Goal: Register for event/course

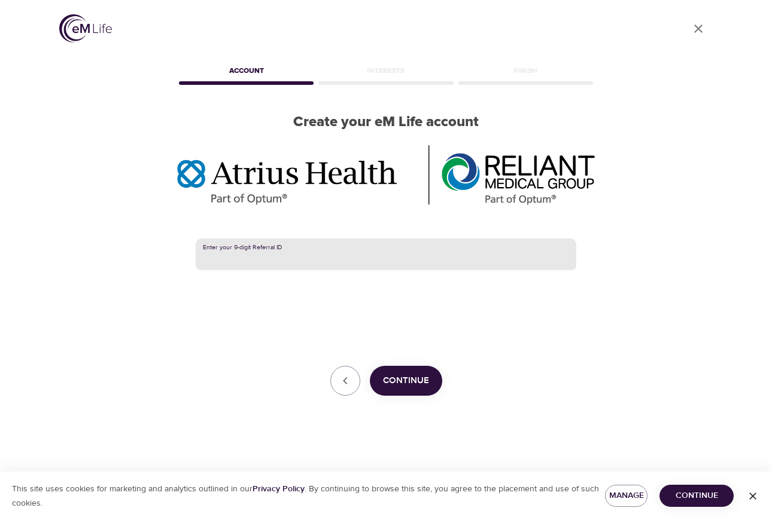
click at [251, 256] on input "text" at bounding box center [386, 255] width 380 height 32
type input "387394413"
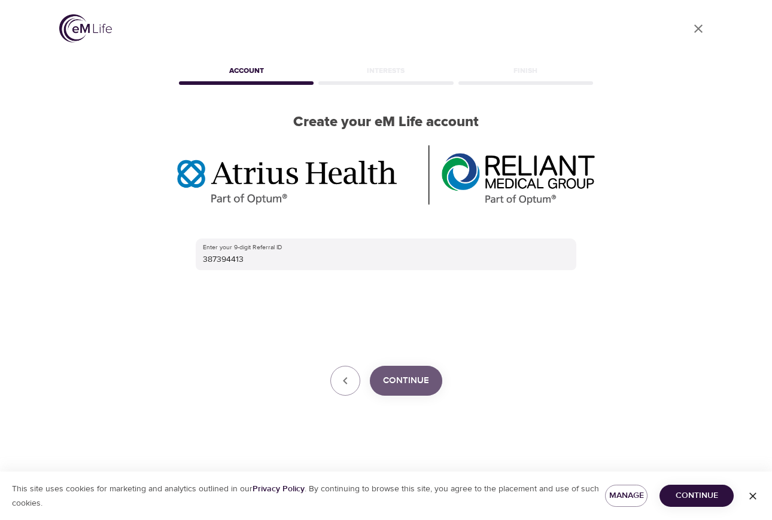
click at [415, 386] on span "Continue" at bounding box center [406, 381] width 46 height 16
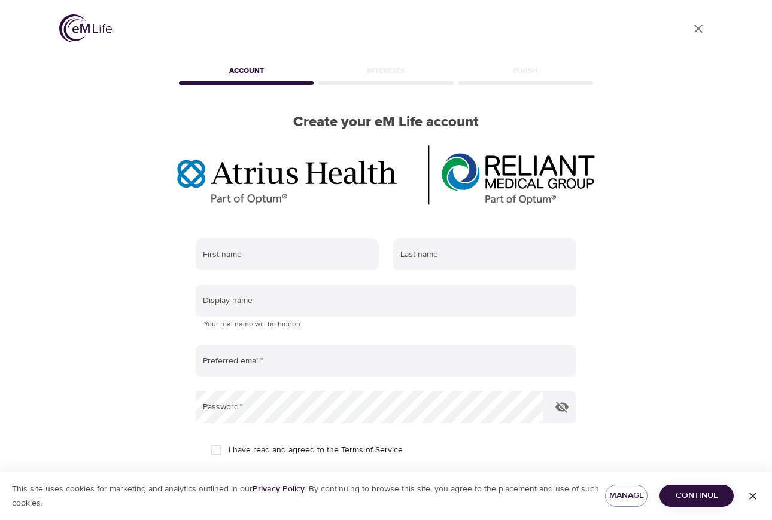
scroll to position [1, 0]
click at [285, 260] on input "text" at bounding box center [287, 254] width 183 height 32
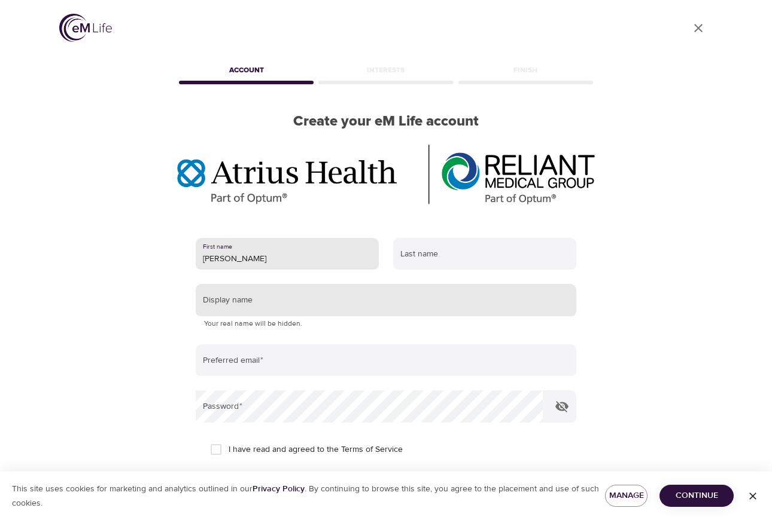
scroll to position [20, 1]
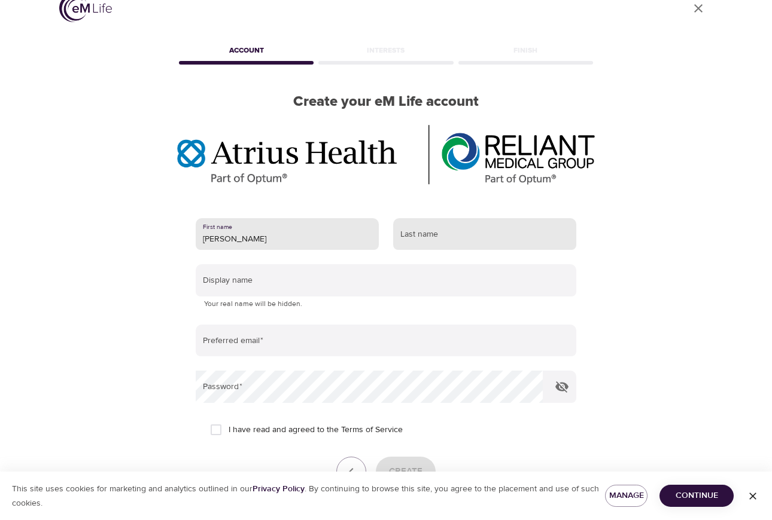
type input "[PERSON_NAME]"
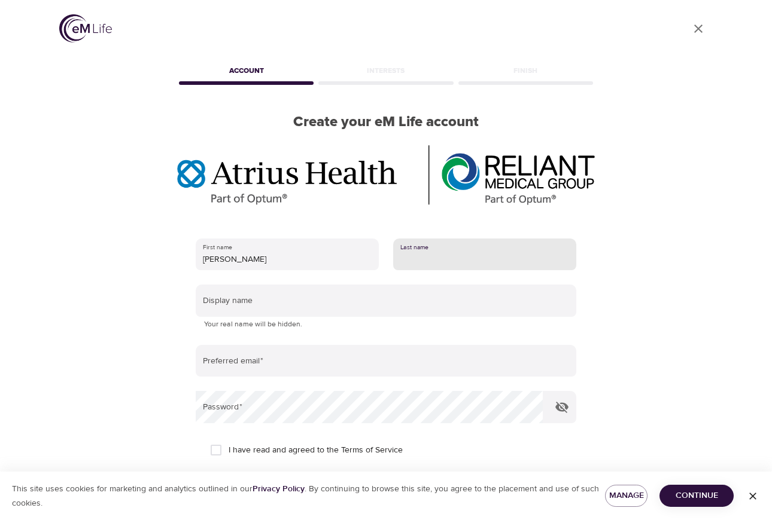
scroll to position [0, 0]
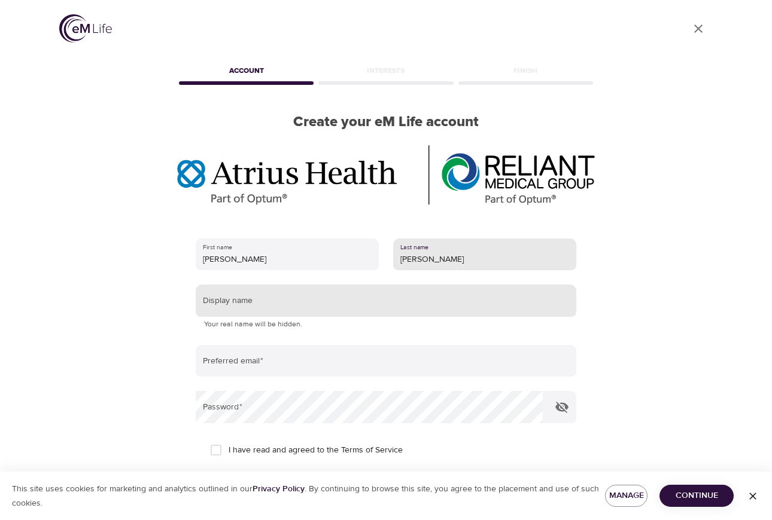
type input "[PERSON_NAME]"
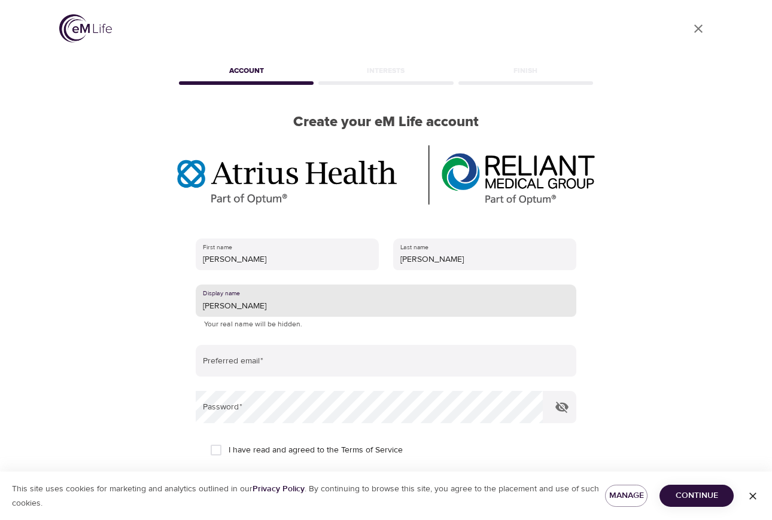
click at [284, 301] on input "[PERSON_NAME]" at bounding box center [386, 301] width 380 height 32
type input "[PERSON_NAME]"
type input "[EMAIL_ADDRESS][DOMAIN_NAME]"
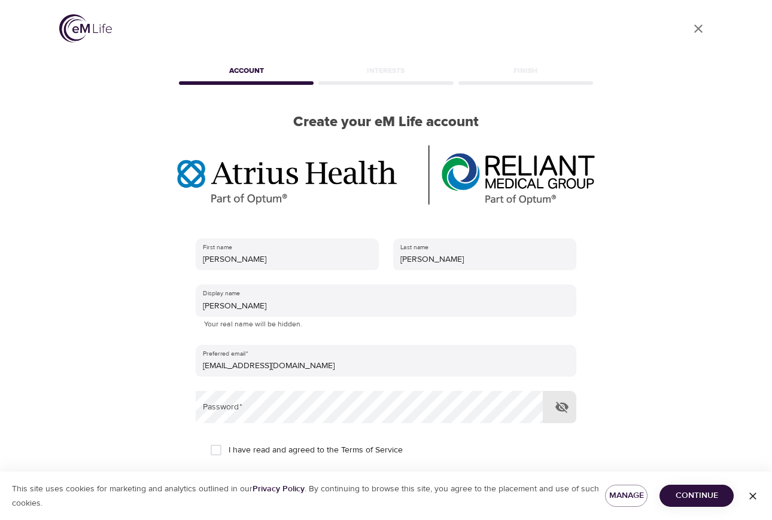
click at [566, 406] on icon "button" at bounding box center [561, 407] width 13 height 11
click at [220, 450] on input "I have read and agreed to the Terms of Service" at bounding box center [215, 450] width 25 height 25
checkbox input "true"
click at [706, 494] on span "Continue" at bounding box center [696, 496] width 55 height 15
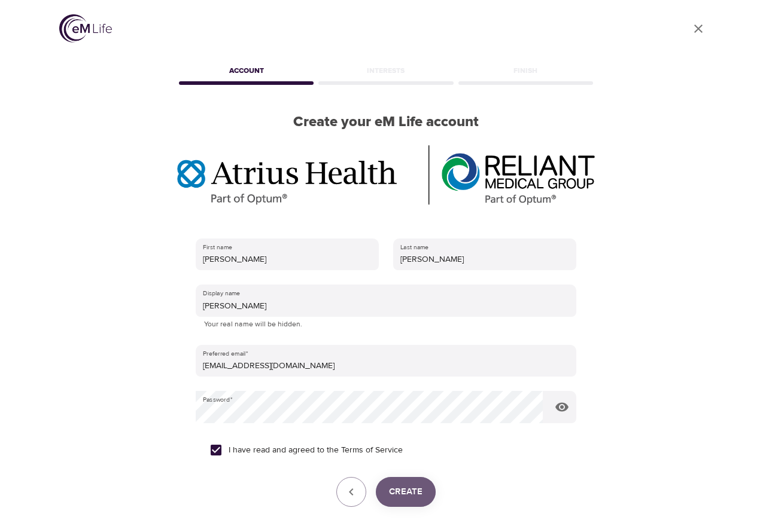
click at [415, 491] on span "Create" at bounding box center [405, 493] width 33 height 16
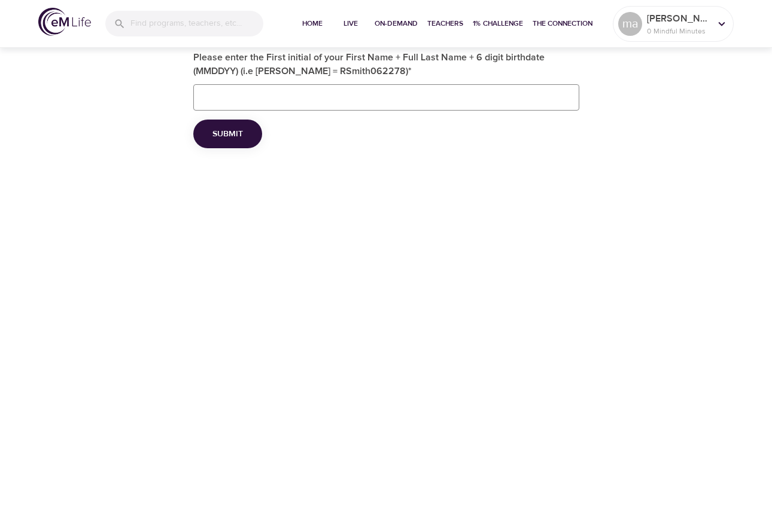
click at [244, 90] on input "Please enter the First initial of your First Name + Full Last Name + 6 digit bi…" at bounding box center [386, 97] width 386 height 26
type input "M [PERSON_NAME] [DATE]"
click at [231, 130] on span "Submit" at bounding box center [227, 134] width 31 height 15
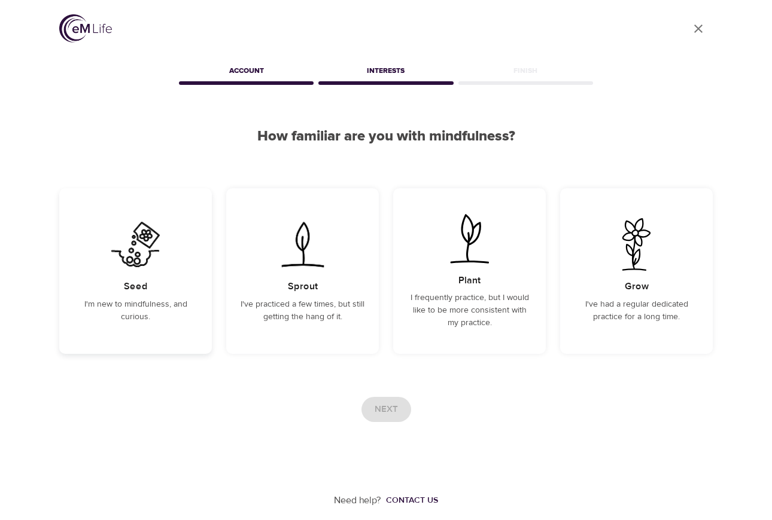
click at [138, 261] on img at bounding box center [135, 244] width 60 height 53
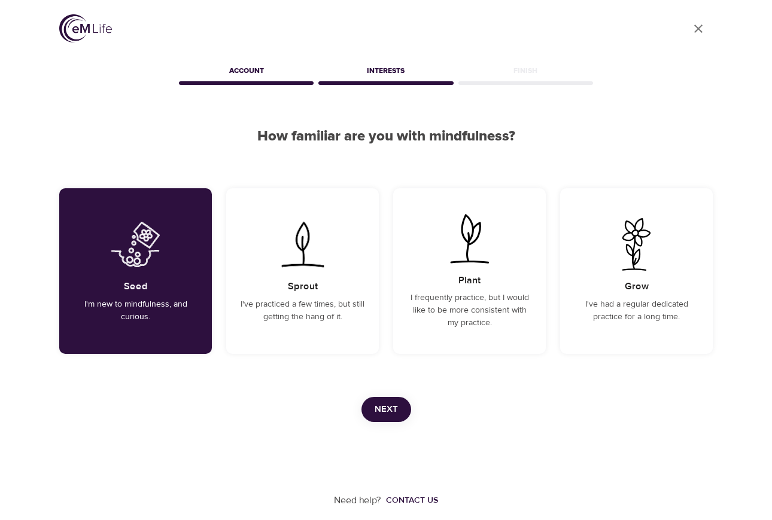
click at [380, 410] on span "Next" at bounding box center [385, 410] width 23 height 16
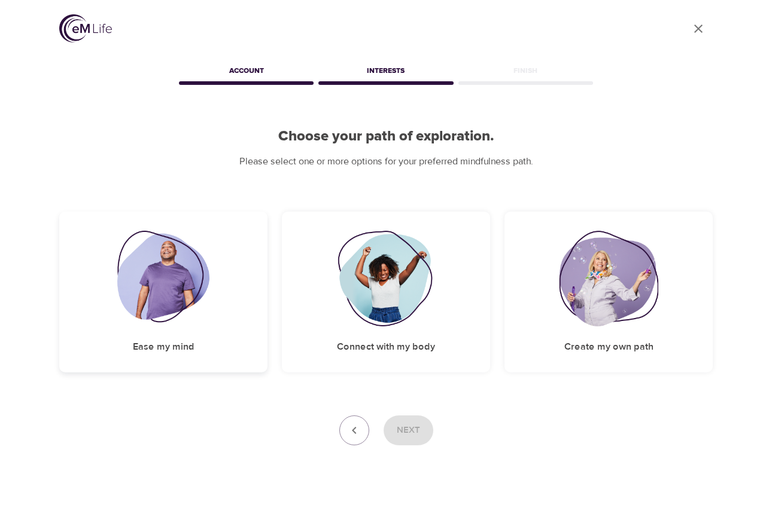
click at [175, 345] on h5 "Ease my mind" at bounding box center [164, 347] width 62 height 13
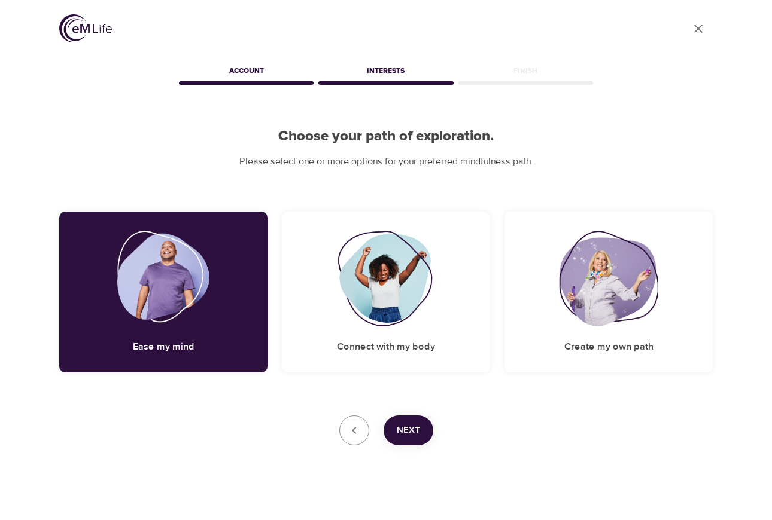
click at [418, 432] on span "Next" at bounding box center [408, 431] width 23 height 16
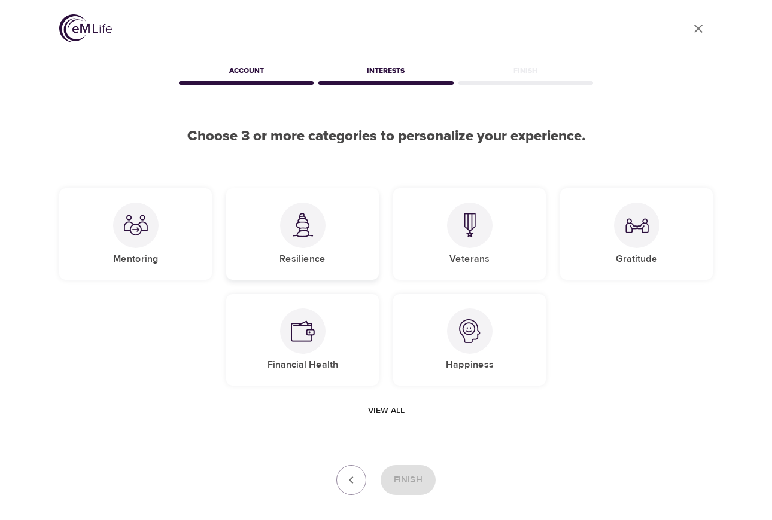
click at [301, 249] on div "Resilience" at bounding box center [302, 234] width 153 height 92
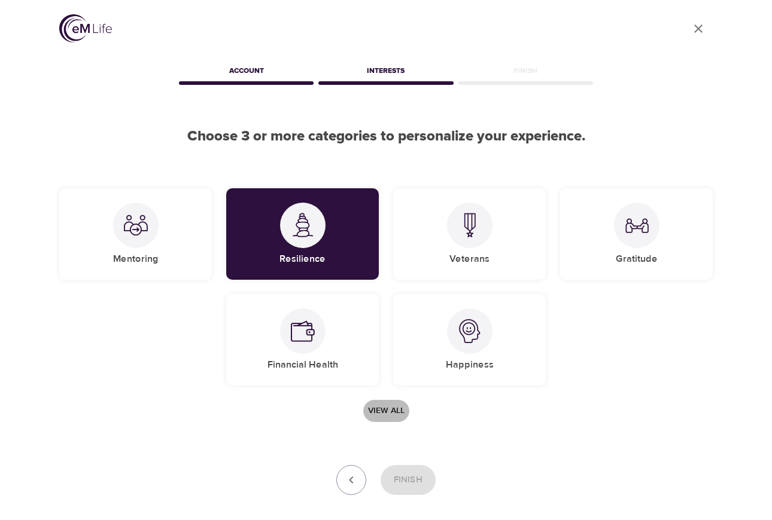
click at [388, 409] on span "View all" at bounding box center [386, 411] width 36 height 15
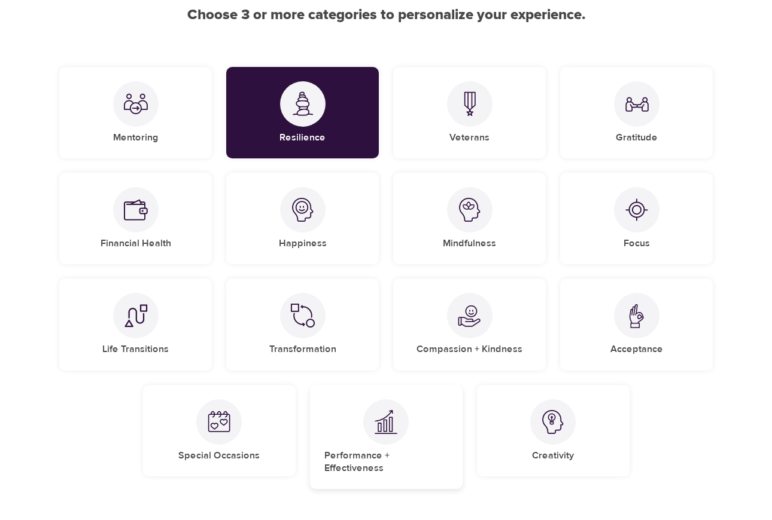
scroll to position [121, 2]
click at [635, 319] on img at bounding box center [637, 316] width 24 height 25
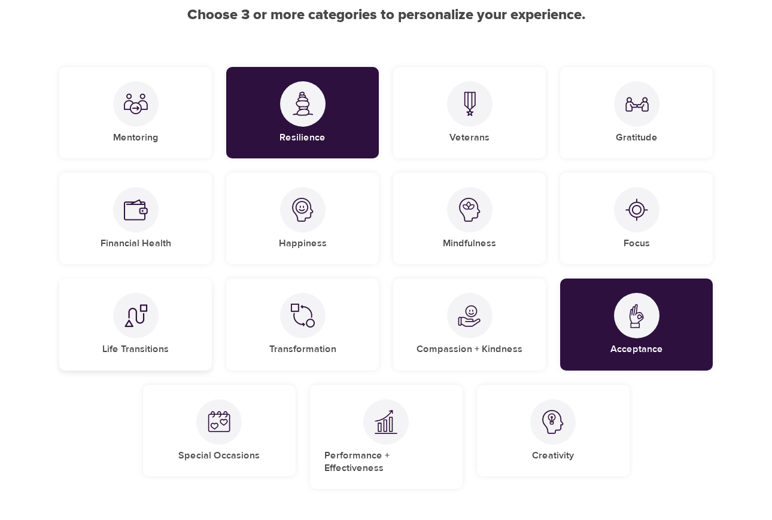
click at [133, 330] on div at bounding box center [135, 315] width 45 height 45
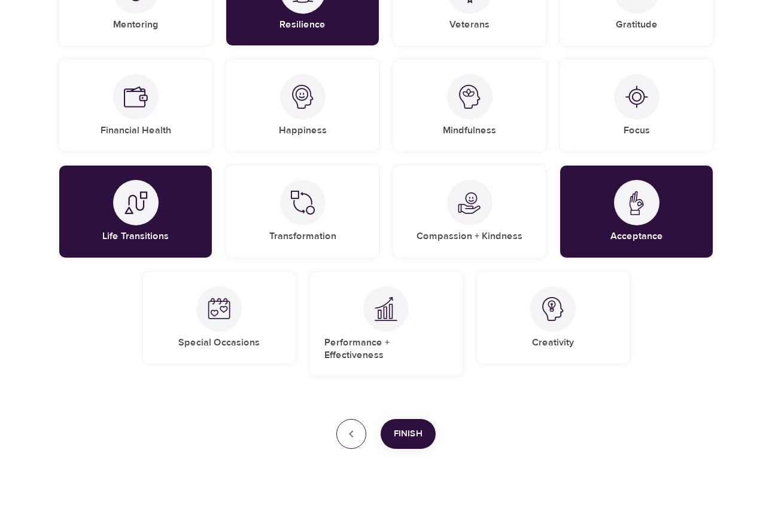
scroll to position [234, 0]
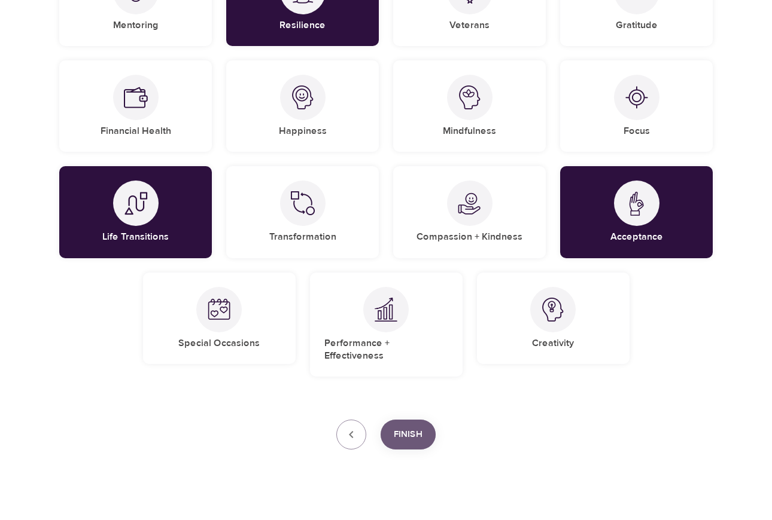
click at [414, 427] on span "Finish" at bounding box center [408, 435] width 29 height 16
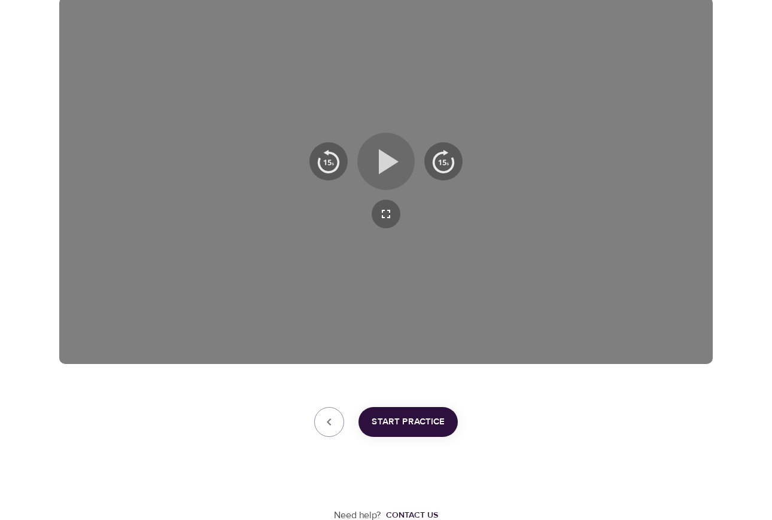
click at [388, 163] on icon "button" at bounding box center [389, 161] width 20 height 25
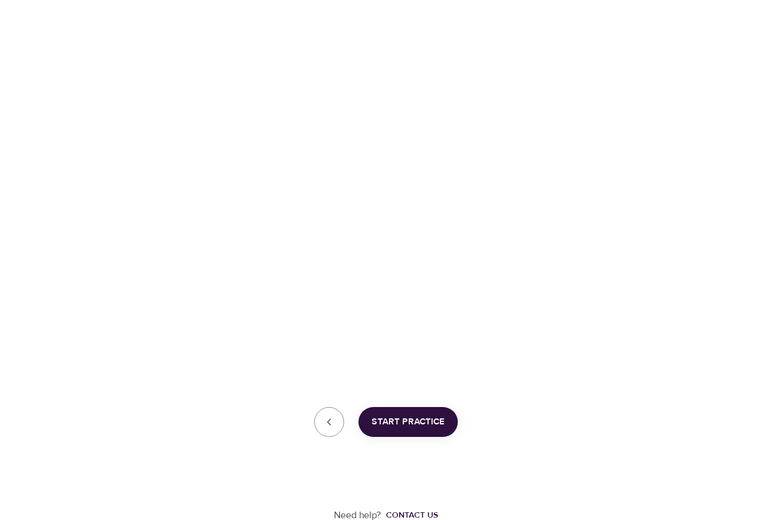
click at [401, 419] on span "Start Practice" at bounding box center [407, 423] width 73 height 16
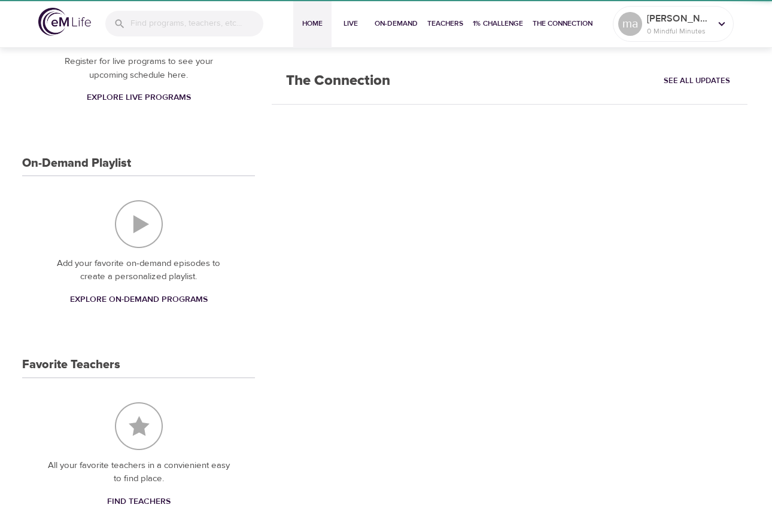
scroll to position [197, 0]
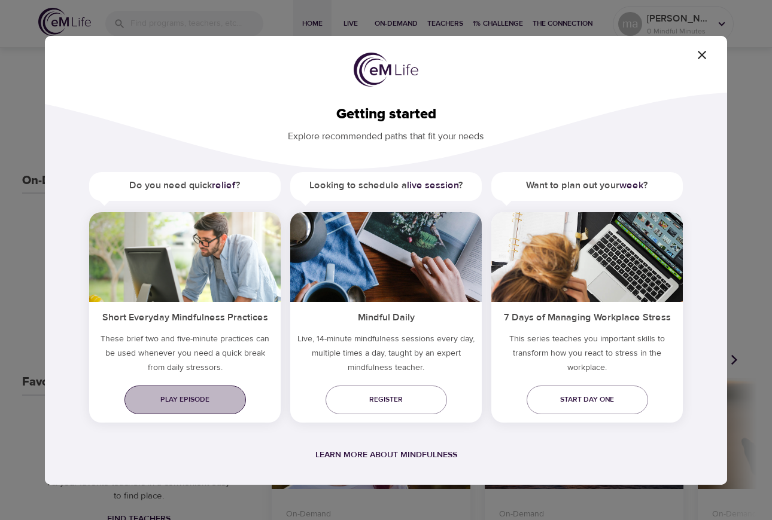
click at [197, 402] on span "Play episode" at bounding box center [185, 400] width 102 height 13
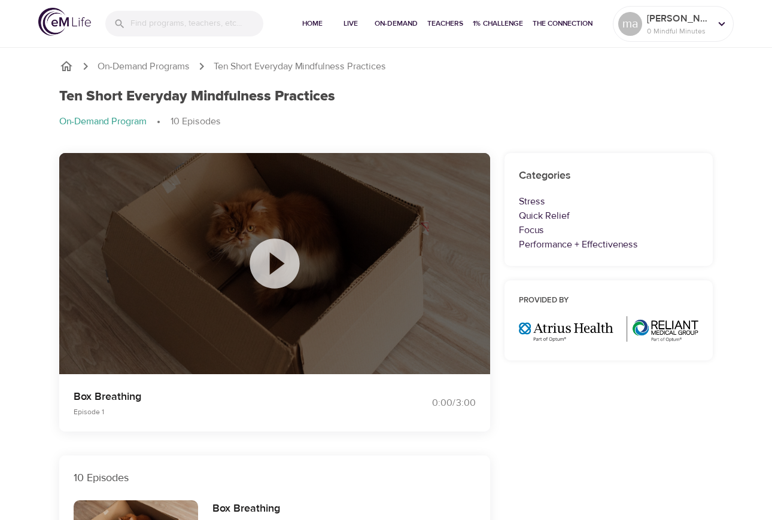
click at [276, 261] on icon at bounding box center [275, 264] width 60 height 60
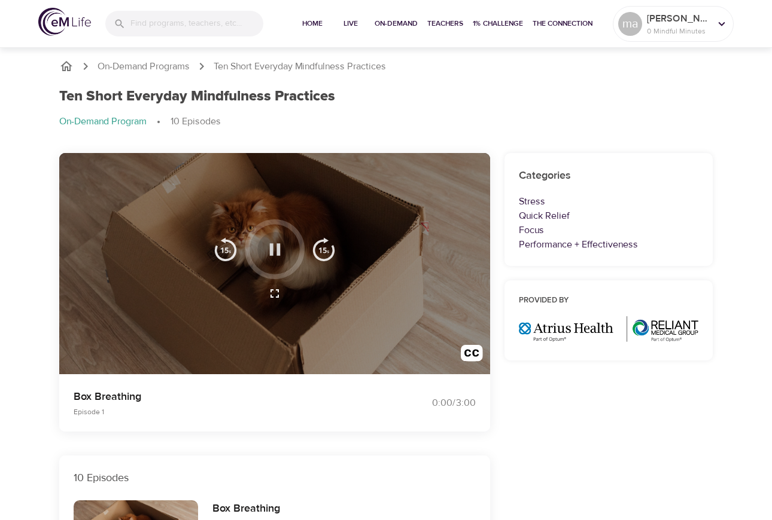
click at [276, 248] on icon "button" at bounding box center [274, 249] width 11 height 12
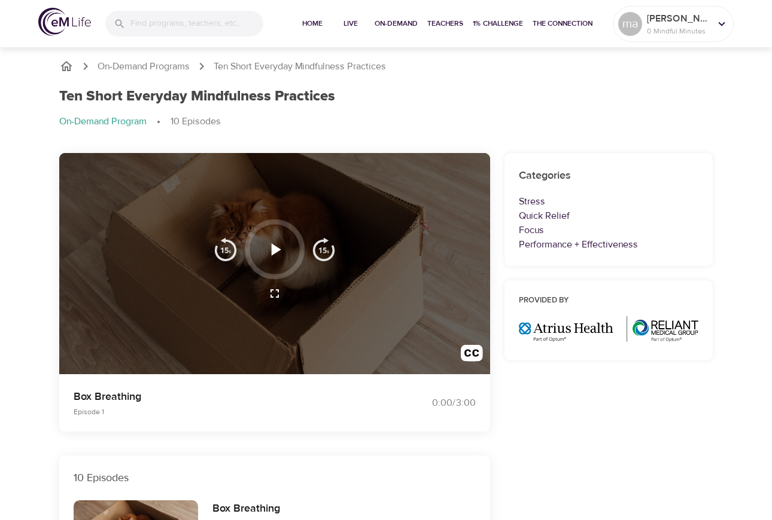
scroll to position [0, 1]
click at [276, 248] on icon "button" at bounding box center [276, 249] width 10 height 12
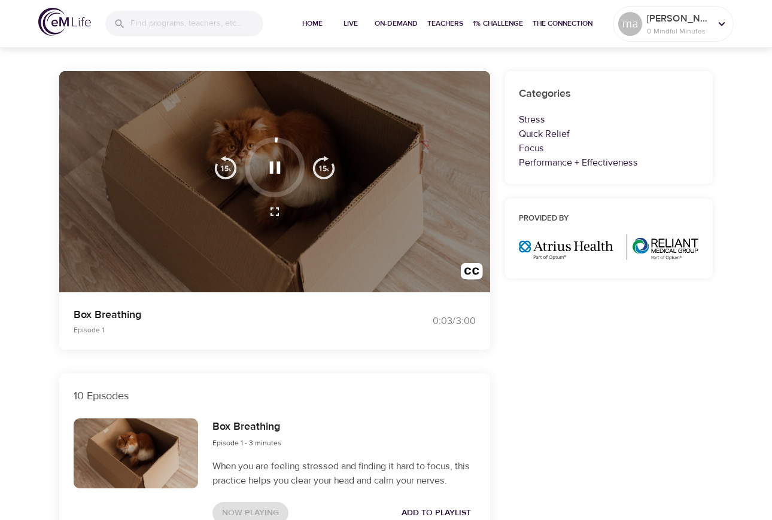
scroll to position [80, 0]
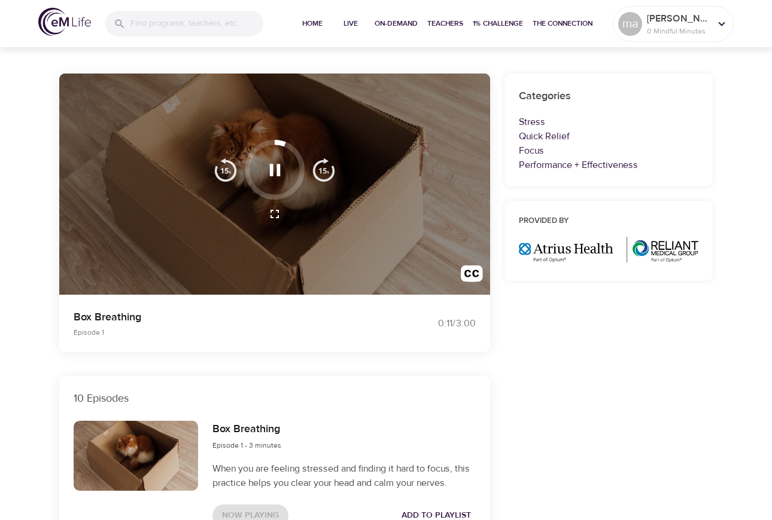
click at [394, 223] on div at bounding box center [274, 185] width 431 height 222
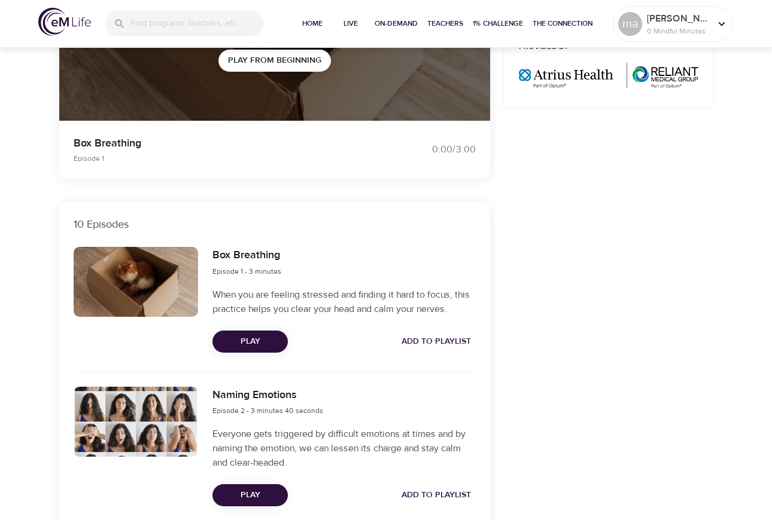
scroll to position [307, 0]
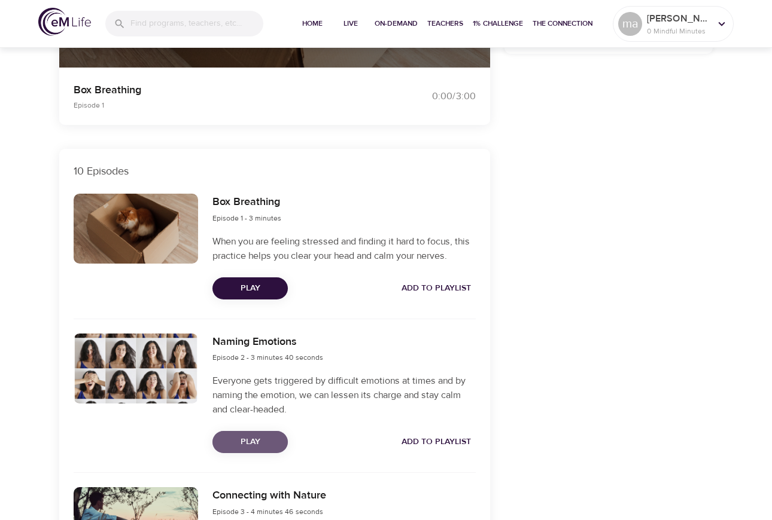
click at [252, 440] on span "Play" at bounding box center [250, 442] width 56 height 15
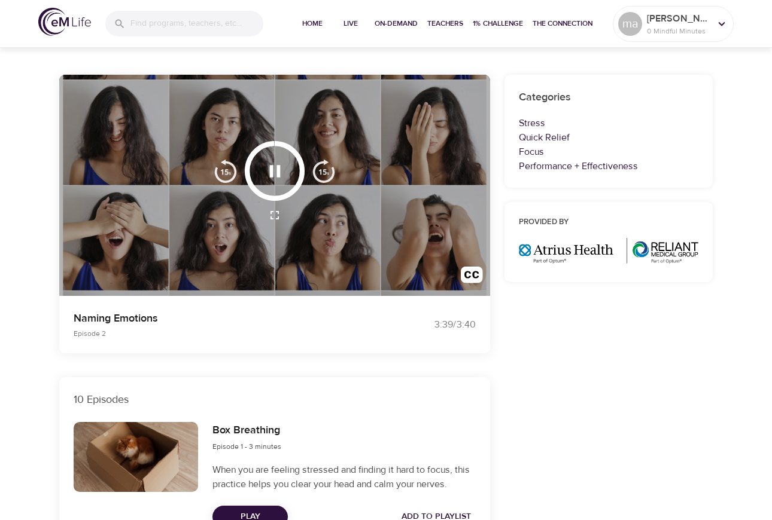
scroll to position [122, 0]
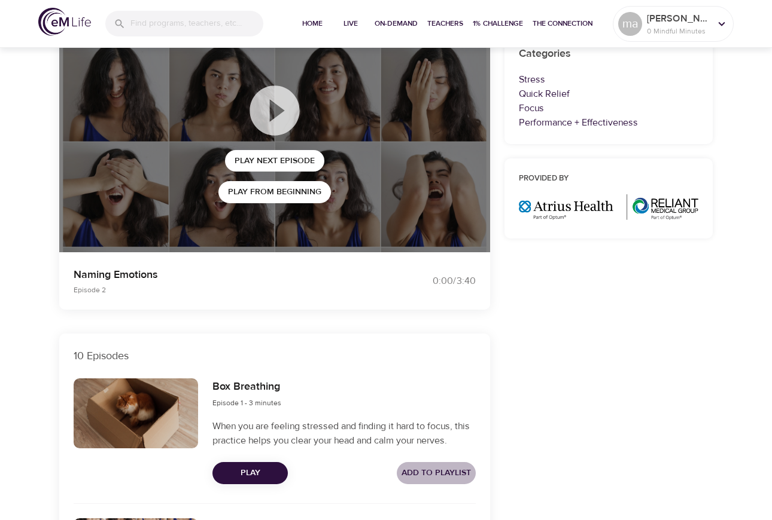
click at [436, 471] on span "Add to Playlist" at bounding box center [435, 473] width 69 height 15
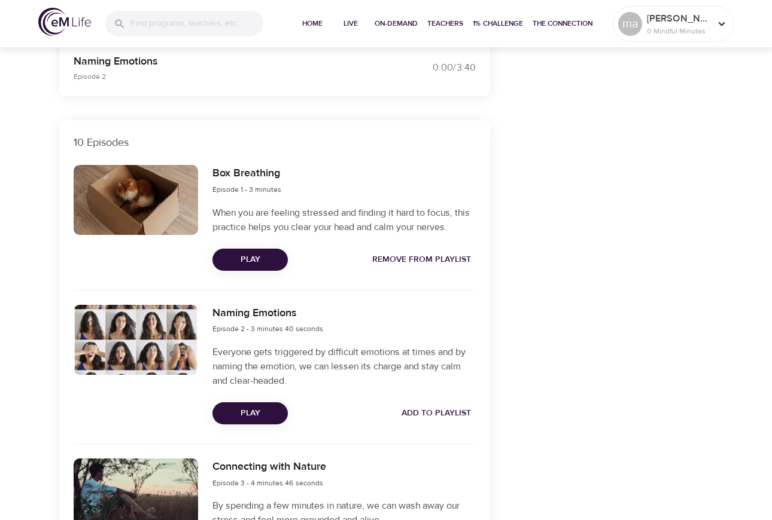
scroll to position [334, 0]
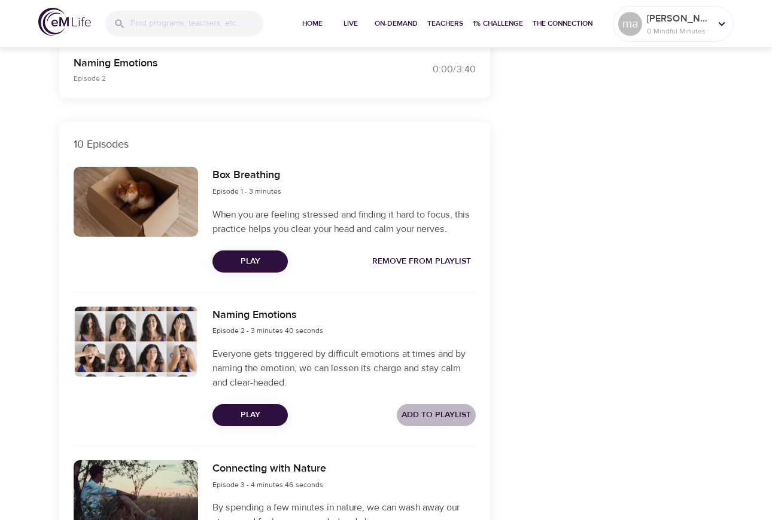
click at [434, 413] on span "Add to Playlist" at bounding box center [435, 415] width 69 height 15
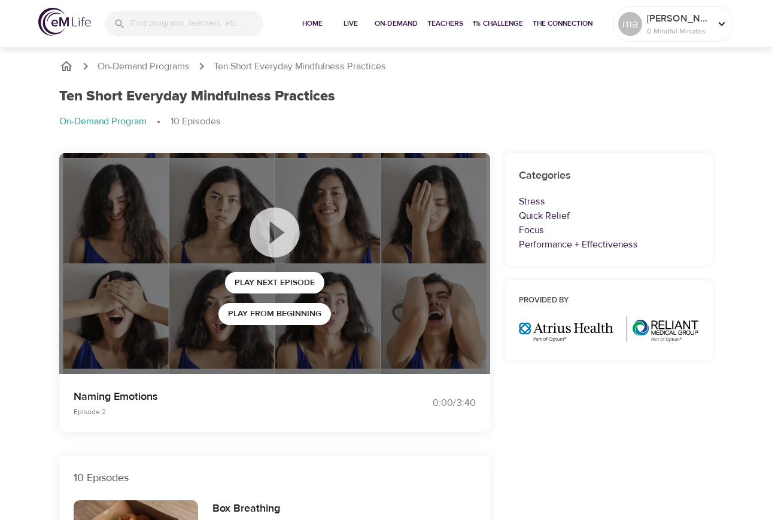
scroll to position [0, 0]
click at [720, 23] on icon at bounding box center [721, 24] width 7 height 4
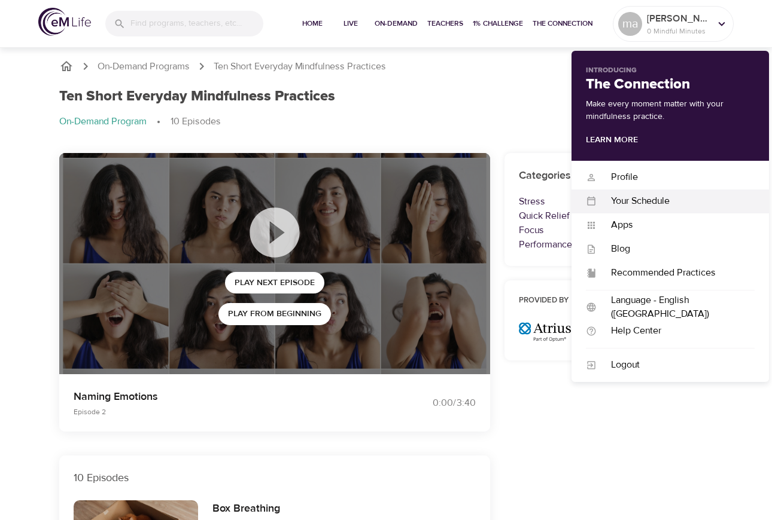
click at [633, 200] on div "Your Schedule" at bounding box center [675, 201] width 158 height 14
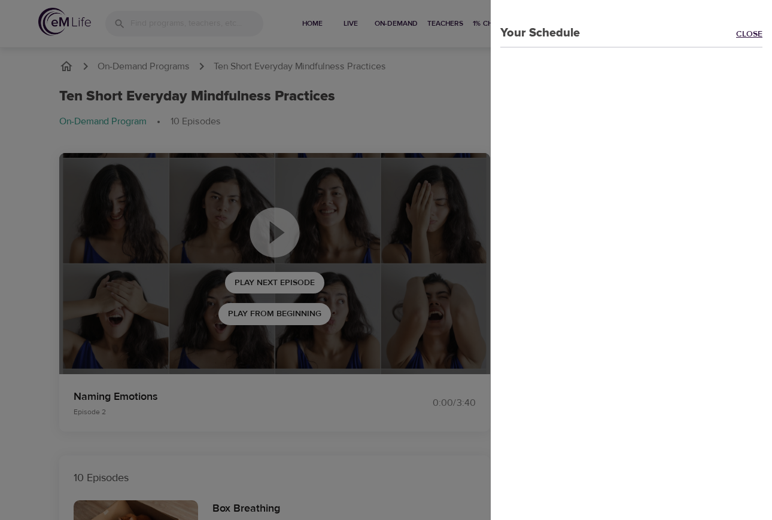
click at [748, 38] on link "Close" at bounding box center [754, 35] width 36 height 14
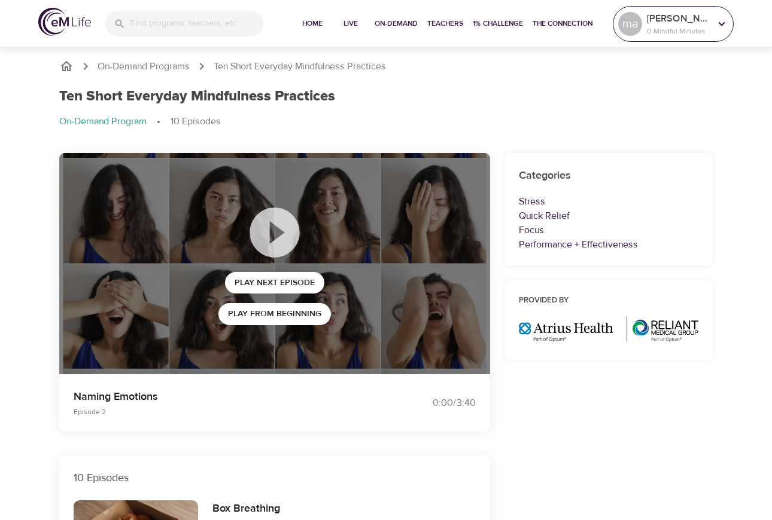
click at [723, 25] on icon at bounding box center [721, 23] width 13 height 13
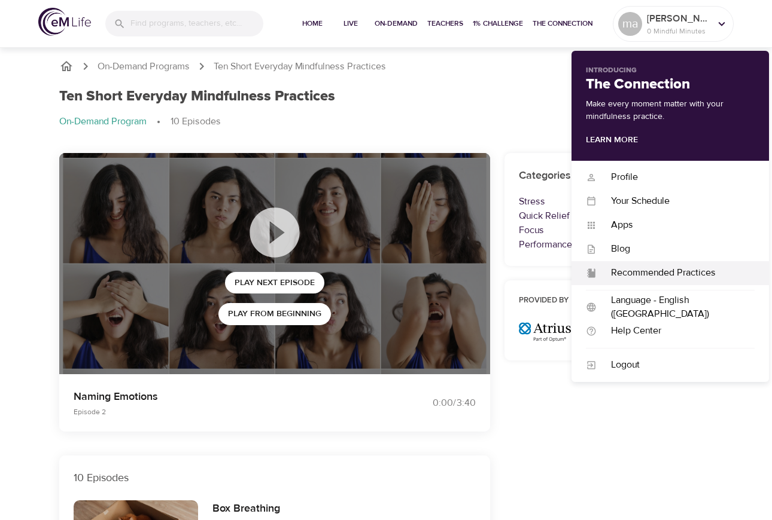
click at [656, 272] on div "Recommended Practices" at bounding box center [675, 273] width 158 height 14
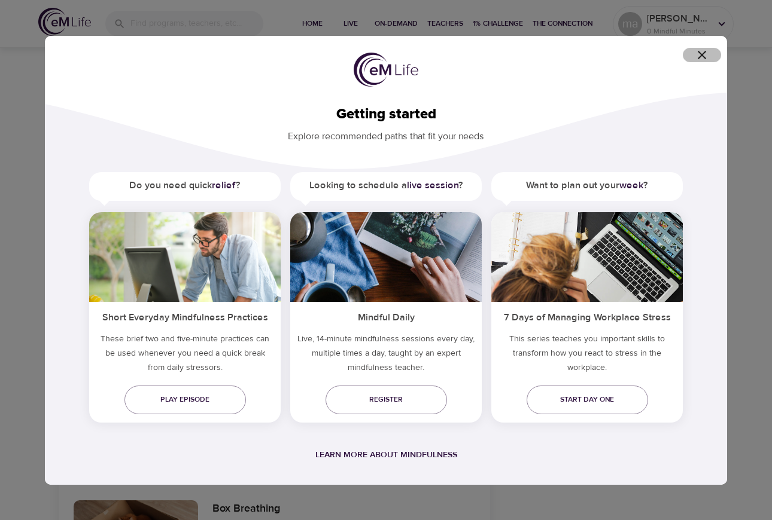
click at [699, 56] on icon "button" at bounding box center [701, 55] width 14 height 14
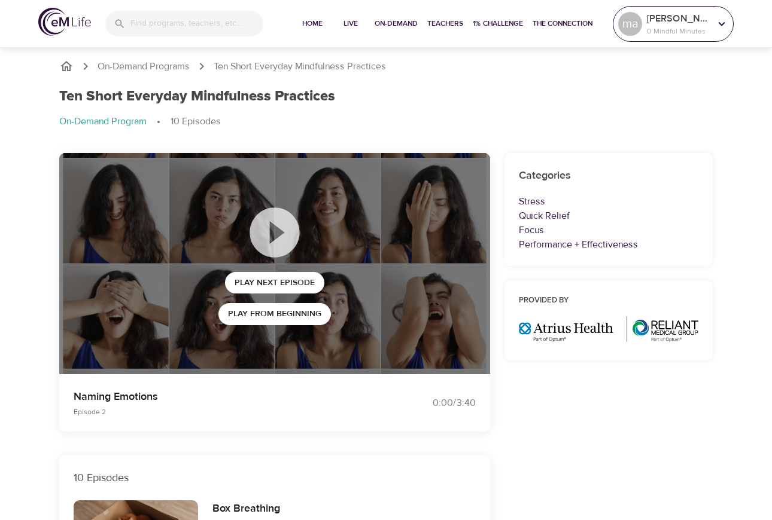
click at [720, 24] on icon at bounding box center [721, 24] width 7 height 4
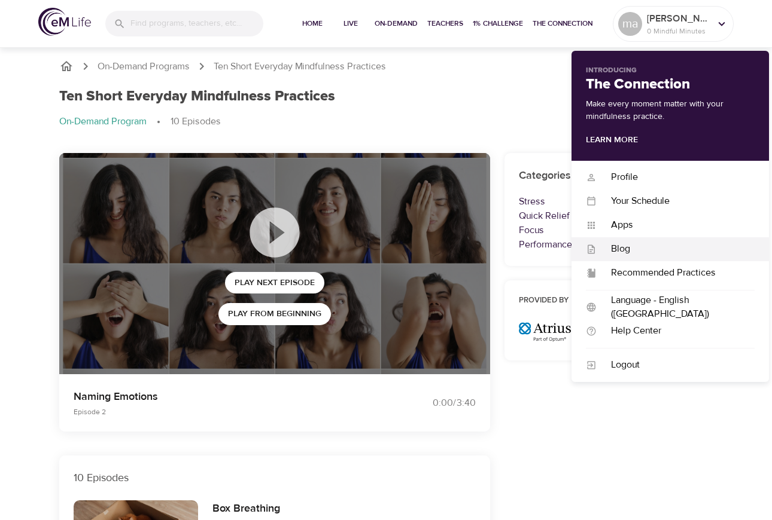
click at [615, 248] on div "Blog" at bounding box center [675, 249] width 158 height 14
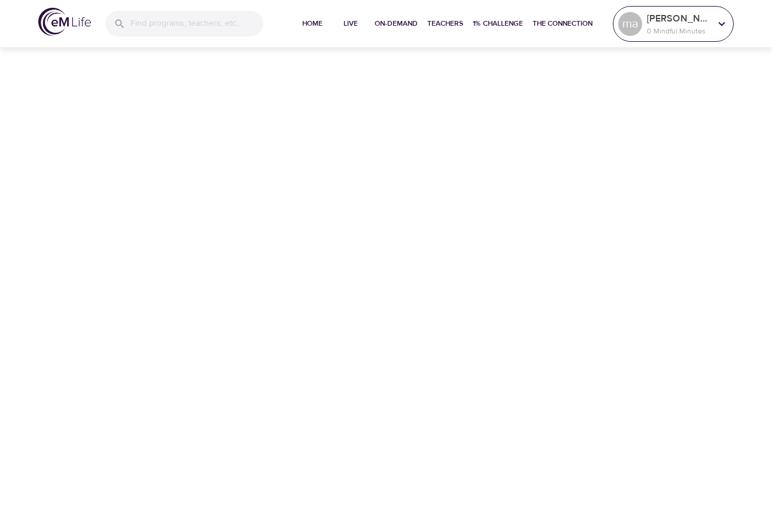
click at [718, 13] on div "ma mary ann alexander-ellis 0 Mindful Minutes" at bounding box center [673, 24] width 115 height 30
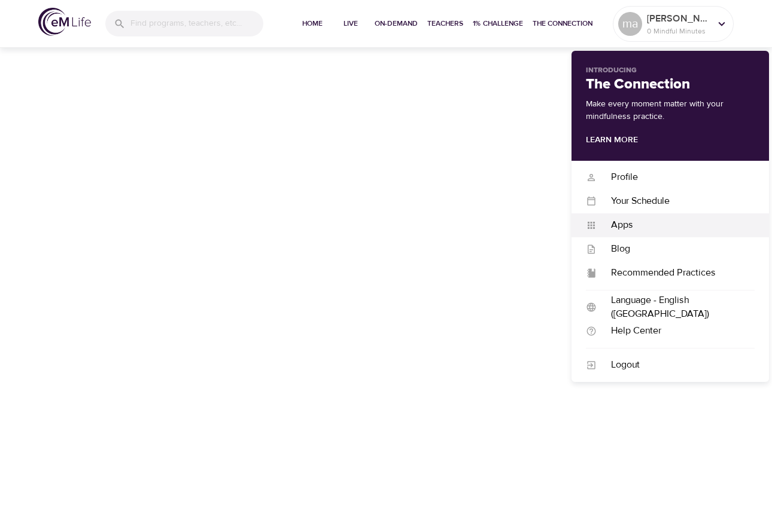
click at [622, 226] on div "Apps" at bounding box center [675, 225] width 158 height 14
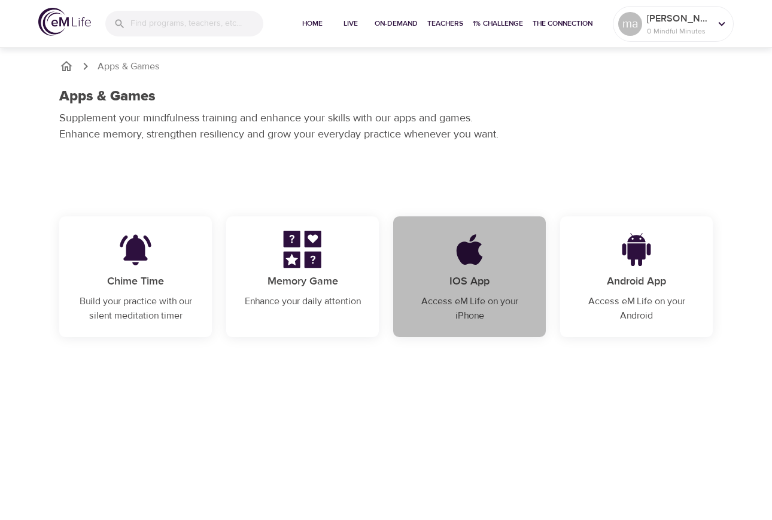
click at [473, 275] on p "IOS App" at bounding box center [469, 281] width 124 height 16
